Goal: Find specific page/section: Find specific page/section

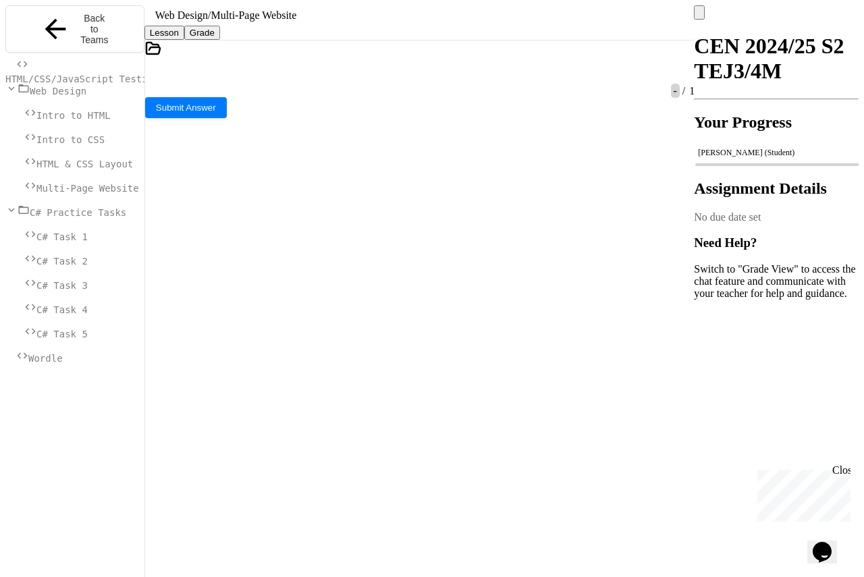
click at [72, 74] on span "HTML/CSS/JavaScript Testing" at bounding box center [82, 79] width 154 height 11
click at [96, 182] on div "Multi-Page Website" at bounding box center [74, 187] width 139 height 15
